Goal: Task Accomplishment & Management: Use online tool/utility

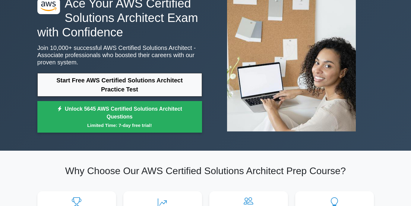
scroll to position [47, 0]
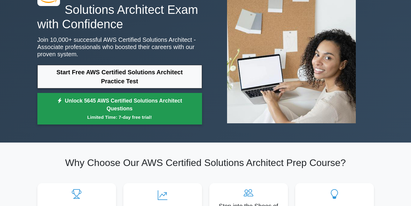
click at [156, 108] on link "Unlock 5645 AWS Certified Solutions Architect Questions Limited Time: 7-day fre…" at bounding box center [119, 109] width 164 height 32
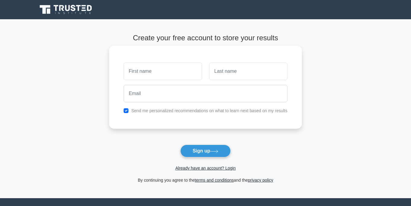
click at [176, 69] on input "text" at bounding box center [162, 71] width 78 height 17
type input "thai"
click at [237, 73] on input "text" at bounding box center [248, 71] width 78 height 17
type input "hoang vănn"
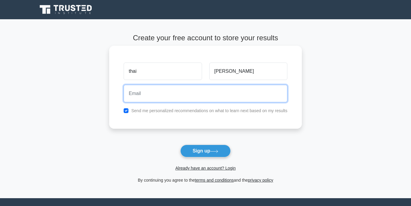
click at [206, 95] on input "email" at bounding box center [205, 93] width 164 height 17
type input "louisthaihv@gmail.com"
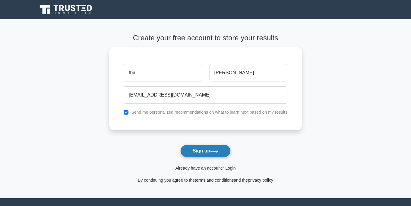
click at [222, 150] on button "Sign up" at bounding box center [205, 151] width 51 height 13
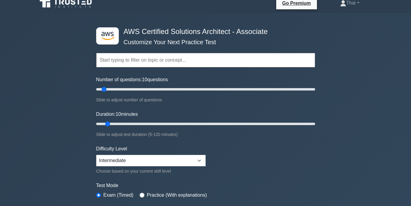
scroll to position [7, 0]
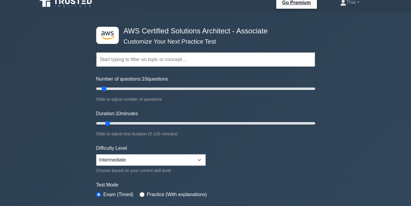
click at [142, 62] on input "text" at bounding box center [205, 59] width 219 height 14
click at [217, 106] on form "Topics Amazon EC2 Amazon S3 Amazon VPC AWS Identity and Access Management (IAM)…" at bounding box center [205, 127] width 219 height 186
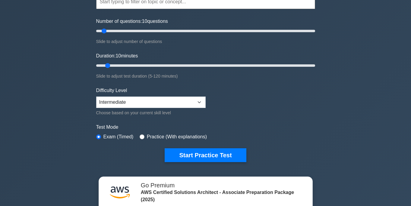
scroll to position [68, 0]
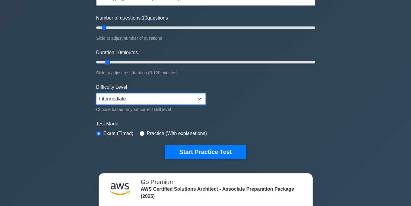
click at [197, 99] on select "Beginner Intermediate Expert" at bounding box center [150, 98] width 109 height 11
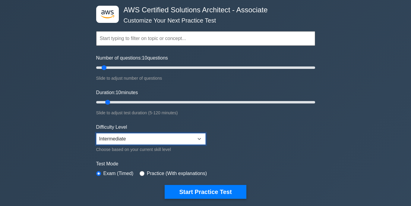
scroll to position [0, 0]
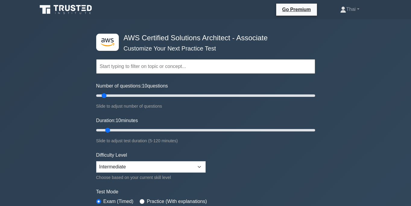
click at [337, 111] on div ".st0{fill:#252F3E;} .st1{fill-rule:evenodd;clip-rule:evenodd;fill:#FF9900;} AWS…" at bounding box center [205, 200] width 411 height 362
click at [63, 74] on div ".st0{fill:#252F3E;} .st1{fill-rule:evenodd;clip-rule:evenodd;fill:#FF9900;} AWS…" at bounding box center [205, 200] width 411 height 362
click at [70, 9] on icon at bounding box center [66, 9] width 58 height 11
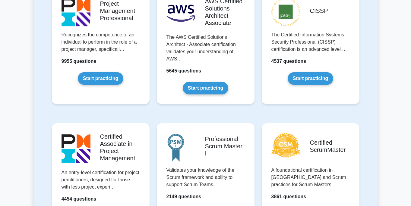
scroll to position [70, 0]
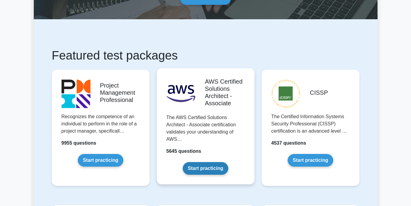
click at [218, 169] on link "Start practicing" at bounding box center [205, 168] width 45 height 13
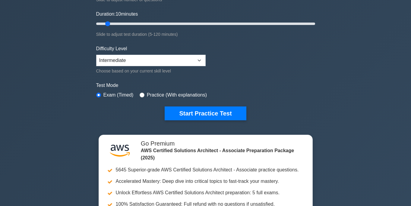
scroll to position [107, 0]
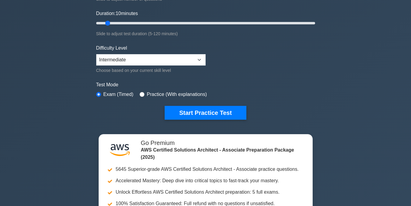
click at [234, 109] on button "Start Practice Test" at bounding box center [204, 113] width 81 height 14
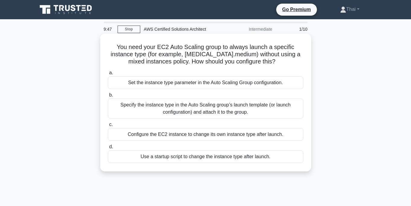
click at [181, 84] on div "Set the instance type parameter in the Auto Scaling Group configuration." at bounding box center [205, 83] width 195 height 13
click at [108, 75] on input "a. Set the instance type parameter in the Auto Scaling Group configuration." at bounding box center [108, 73] width 0 height 4
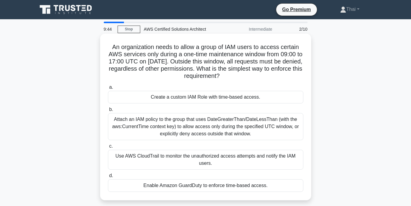
click at [175, 125] on div "Attach an IAM policy to the group that uses DateGreaterThan/DateLessThan (with …" at bounding box center [205, 126] width 195 height 27
click at [108, 112] on input "b. Attach an IAM policy to the group that uses DateGreaterThan/DateLessThan (wi…" at bounding box center [108, 110] width 0 height 4
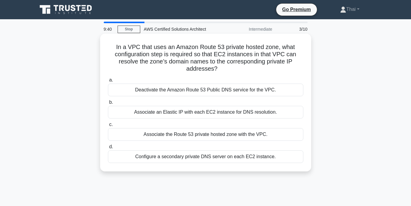
click at [115, 110] on div "Associate an Elastic IP with each EC2 instance for DNS resolution." at bounding box center [205, 112] width 195 height 13
click at [108, 105] on input "b. Associate an Elastic IP with each EC2 instance for DNS resolution." at bounding box center [108, 103] width 0 height 4
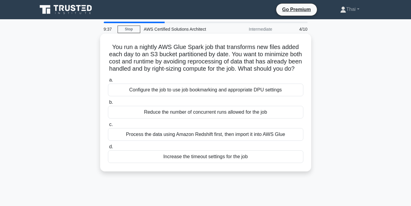
click at [194, 160] on div "Increase the timeout settings for the job" at bounding box center [205, 157] width 195 height 13
click at [108, 149] on input "d. Increase the timeout settings for the job" at bounding box center [108, 147] width 0 height 4
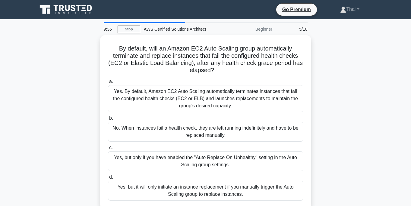
click at [194, 160] on div "Yes, but only if you have enabled the "Auto Replace On Unhealthy" setting in th…" at bounding box center [205, 162] width 195 height 20
click at [108, 150] on input "c. Yes, but only if you have enabled the "Auto Replace On Unhealthy" setting in…" at bounding box center [108, 148] width 0 height 4
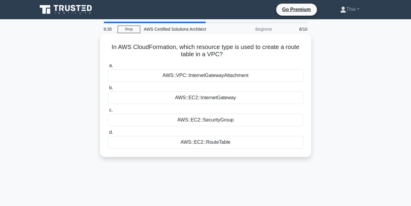
click at [193, 139] on div "AWS::EC2::RouteTable" at bounding box center [205, 142] width 195 height 13
click at [108, 135] on input "d. AWS::EC2::RouteTable" at bounding box center [108, 133] width 0 height 4
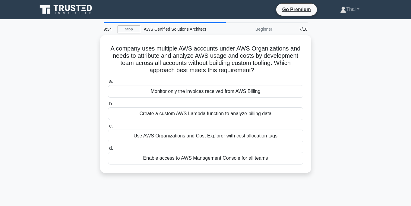
click at [193, 139] on div "Use AWS Organizations and Cost Explorer with cost allocation tags" at bounding box center [205, 136] width 195 height 13
click at [108, 128] on input "c. Use AWS Organizations and Cost Explorer with cost allocation tags" at bounding box center [108, 126] width 0 height 4
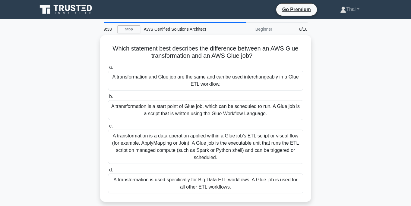
click at [193, 139] on div "A transformation is a data operation applied within a Glue job’s ETL script or …" at bounding box center [205, 147] width 195 height 34
click at [108, 128] on input "c. A transformation is a data operation applied within a Glue job’s ETL script …" at bounding box center [108, 126] width 0 height 4
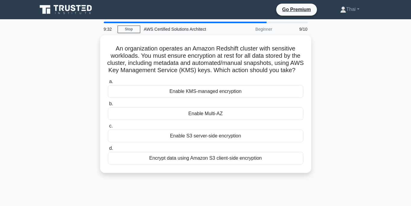
click at [193, 139] on div "Enable S3 server-side encryption" at bounding box center [205, 136] width 195 height 13
click at [108, 128] on input "c. Enable S3 server-side encryption" at bounding box center [108, 126] width 0 height 4
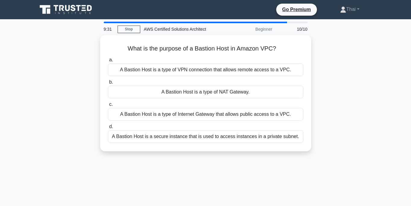
click at [193, 139] on div "A Bastion Host is a secure instance that is used to access instances in a priva…" at bounding box center [205, 136] width 195 height 13
click at [108, 129] on input "d. A Bastion Host is a secure instance that is used to access instances in a pr…" at bounding box center [108, 127] width 0 height 4
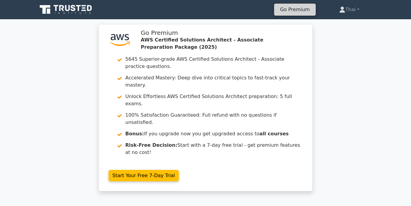
click at [288, 13] on link "Go Premium" at bounding box center [294, 9] width 37 height 8
